Goal: Book appointment/travel/reservation

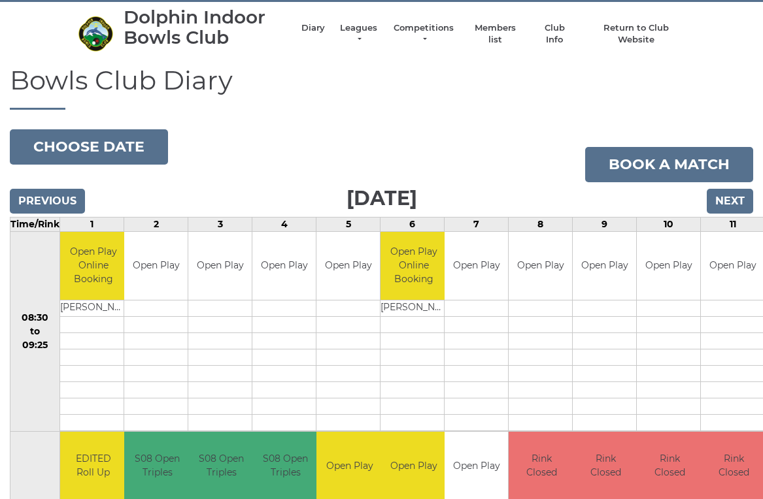
scroll to position [35, 0]
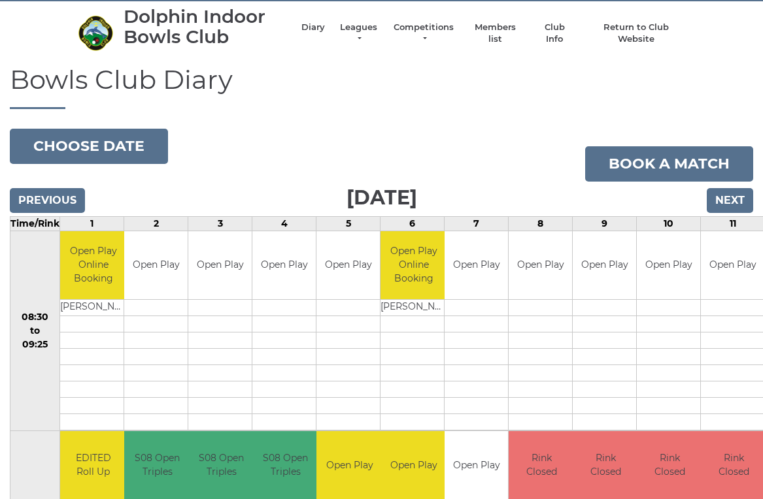
click at [65, 191] on input "Previous" at bounding box center [47, 200] width 75 height 25
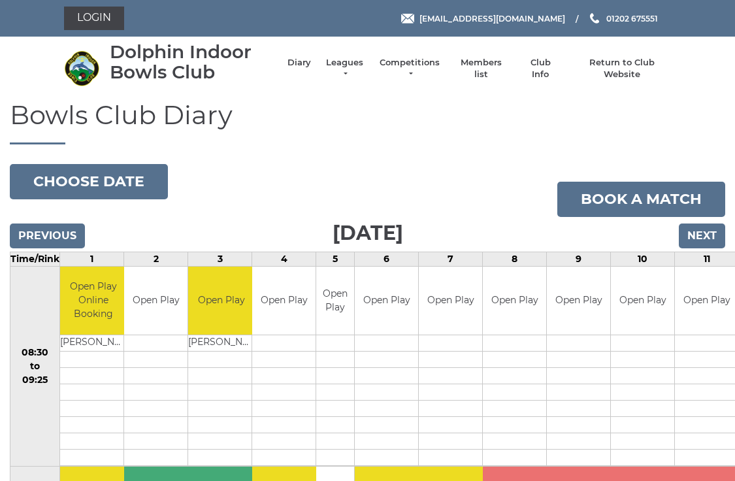
click at [59, 225] on input "Previous" at bounding box center [47, 236] width 75 height 25
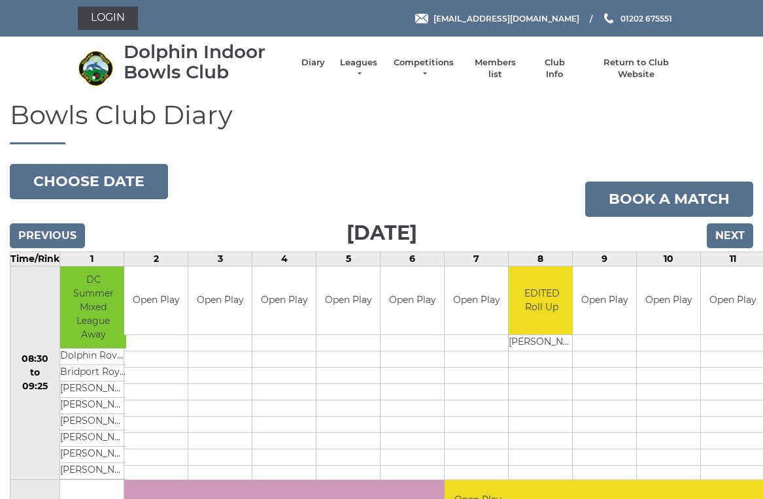
scroll to position [5, 0]
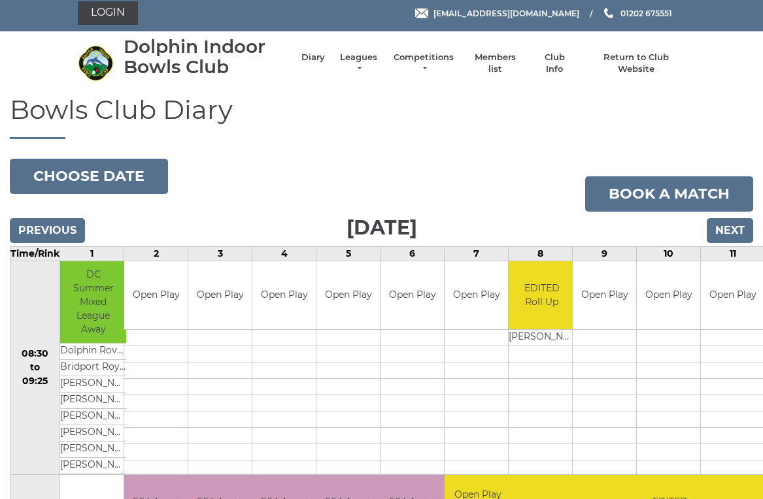
click at [59, 220] on input "Previous" at bounding box center [47, 230] width 75 height 25
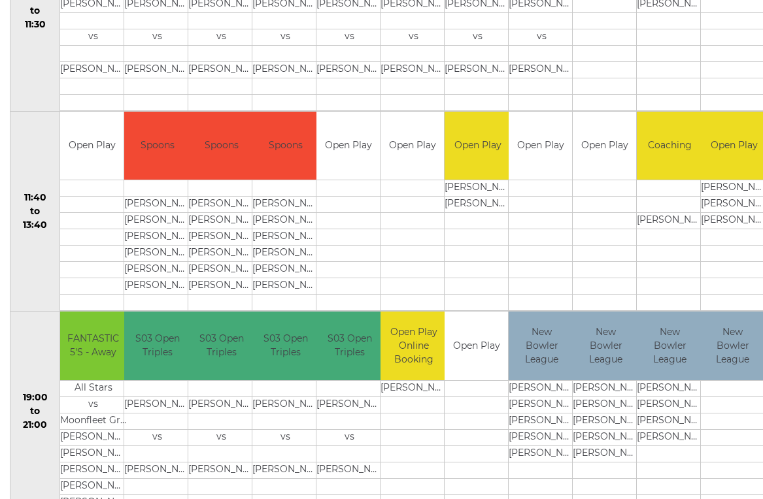
scroll to position [556, 0]
